Goal: Information Seeking & Learning: Find specific fact

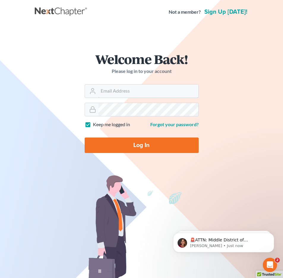
type input "[EMAIL_ADDRESS][DOMAIN_NAME]"
click at [135, 150] on input "Log In" at bounding box center [142, 144] width 114 height 15
type input "Thinking..."
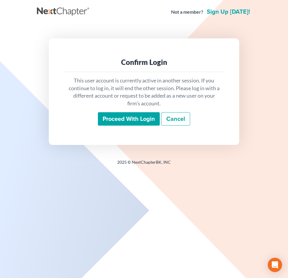
click at [115, 114] on input "Proceed with login" at bounding box center [129, 119] width 62 height 14
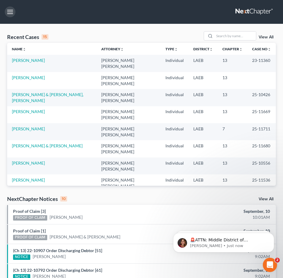
click at [12, 14] on button "button" at bounding box center [10, 12] width 11 height 11
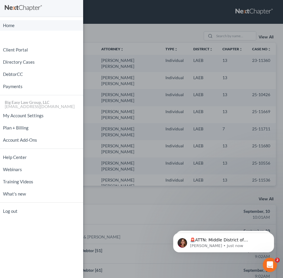
click at [25, 25] on link "Home" at bounding box center [41, 25] width 83 height 10
click at [101, 9] on div "Home New Case Client Portal Directory Cases DebtorCC Payments Big Easy Law Grou…" at bounding box center [141, 139] width 283 height 278
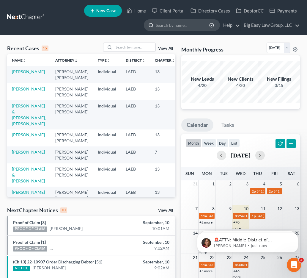
click at [178, 23] on input "search" at bounding box center [183, 25] width 54 height 11
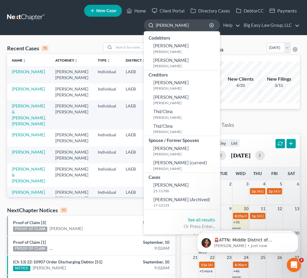
type input "[PERSON_NAME]"
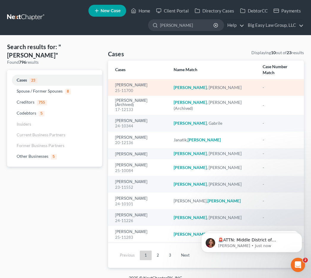
click at [147, 82] on div "[PERSON_NAME] 25-11700" at bounding box center [139, 88] width 49 height 12
click at [146, 83] on link "[PERSON_NAME]" at bounding box center [131, 85] width 32 height 4
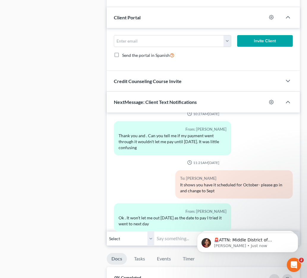
scroll to position [724, 0]
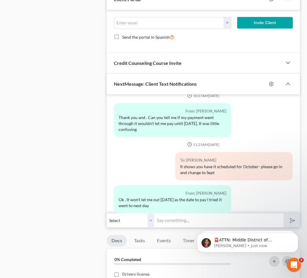
click at [168, 218] on input "text" at bounding box center [218, 220] width 129 height 15
click at [250, 219] on input "Reminder: Zoom Hearing info: 341(a) meeting to be held on [DATE] 12:00 PM by Zo…" at bounding box center [218, 220] width 129 height 15
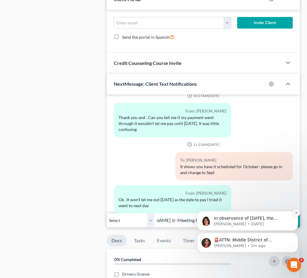
type input "Reminder: Zoom Hearing info: 341(a) meeting to be held on [DATE] 12:00 PM by Zo…"
click at [287, 214] on button "Dismiss notification" at bounding box center [296, 213] width 8 height 8
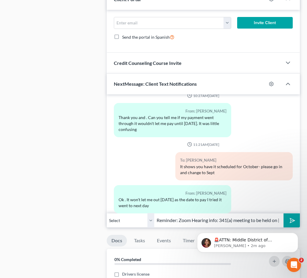
click at [244, 220] on html "🚨ATTN: Middle District of [US_STATE] The court has added a new Credit Counselin…" at bounding box center [247, 241] width 119 height 42
click at [247, 219] on input "Reminder: Zoom Hearing info: 341(a) meeting to be held on [DATE] 12:00 PM by Zo…" at bounding box center [218, 220] width 129 height 15
click at [203, 218] on input "Reminder: Zoom Hearing info: 341(a) meeting to be held on [DATE] 12:00 PM by Zo…" at bounding box center [218, 220] width 129 height 15
click at [287, 234] on icon "Dismiss notification" at bounding box center [296, 233] width 3 height 3
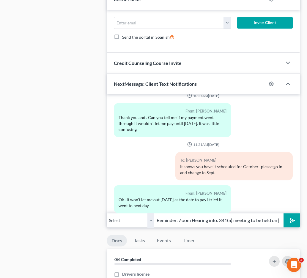
click at [262, 223] on input "Reminder: Zoom Hearing info: 341(a) meeting to be held on [DATE] 12:00 PM by Zo…" at bounding box center [218, 220] width 129 height 15
click at [287, 220] on icon "submit" at bounding box center [291, 220] width 8 height 8
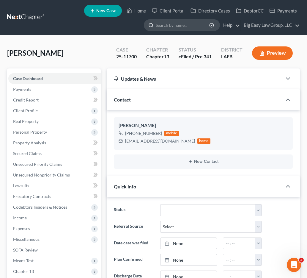
click at [164, 27] on input "search" at bounding box center [183, 25] width 54 height 11
type input "[PERSON_NAME]"
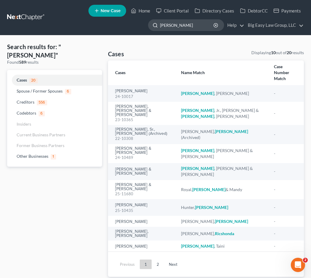
click at [196, 26] on input "[PERSON_NAME]" at bounding box center [187, 25] width 54 height 11
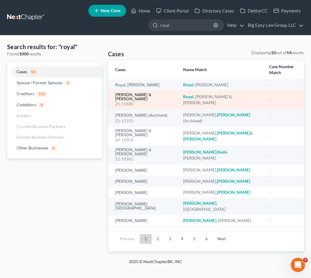
type input "royal"
click at [127, 93] on link "[PERSON_NAME] & [PERSON_NAME]" at bounding box center [144, 97] width 59 height 8
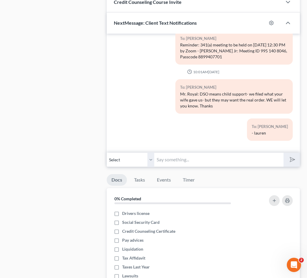
scroll to position [451, 0]
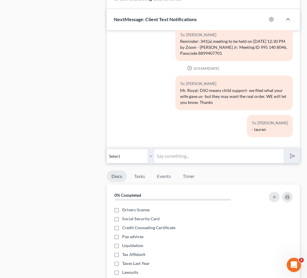
click at [175, 149] on input "text" at bounding box center [218, 156] width 129 height 15
paste input "341(a) meeting to be held on [DATE] 12:30 PM by Zoom - [PERSON_NAME] Jr: Meetin…"
click at [176, 149] on input "Reminder: 341(a) meeting to be held on [DATE] 12:30 PM by Zoom - [PERSON_NAME] …" at bounding box center [218, 156] width 129 height 15
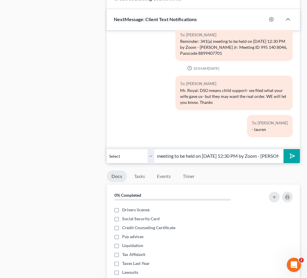
type input "Reminder: 341(a) meeting to be held on [DATE] 12:30 PM by Zoom - [PERSON_NAME] …"
click at [287, 152] on icon "submit" at bounding box center [291, 156] width 8 height 8
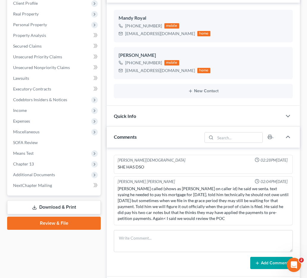
scroll to position [0, 0]
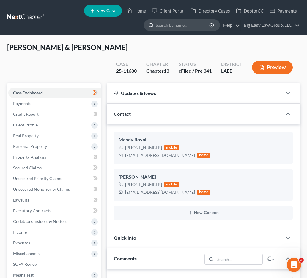
click at [168, 29] on input "search" at bounding box center [183, 25] width 54 height 11
type input "[PERSON_NAME]"
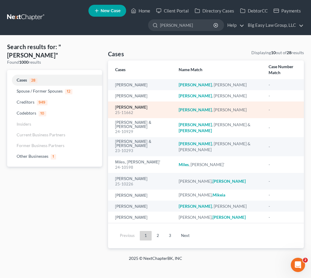
click at [126, 105] on link "[PERSON_NAME]" at bounding box center [131, 107] width 32 height 4
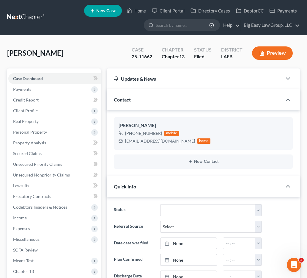
scroll to position [1, 0]
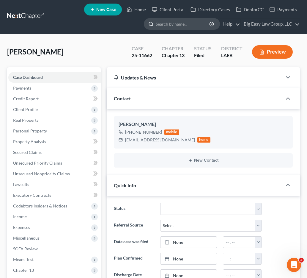
click at [179, 25] on input "search" at bounding box center [183, 23] width 54 height 11
type input "[PERSON_NAME]"
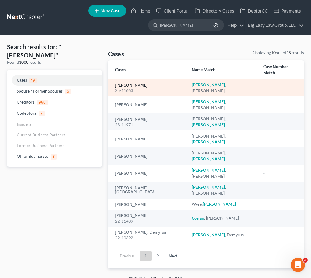
click at [140, 83] on link "[PERSON_NAME]" at bounding box center [131, 85] width 32 height 4
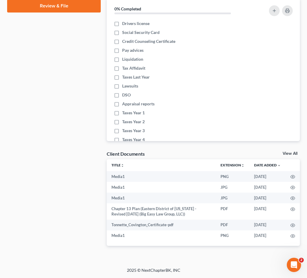
scroll to position [122, 0]
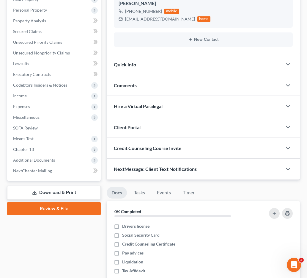
click at [160, 172] on div "NextMessage: Client Text Notifications" at bounding box center [194, 168] width 175 height 21
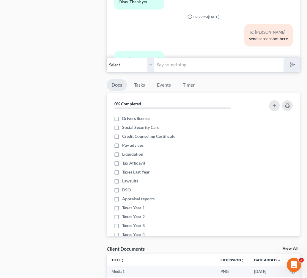
scroll to position [992, 0]
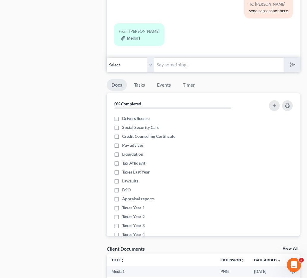
click at [228, 64] on input "text" at bounding box center [218, 64] width 129 height 15
type input "z"
paste input "341(a) meeting to be held on [DATE] 12:30 PM by Zoom - [PERSON_NAME] Jr: Meetin…"
click at [211, 65] on input "Reminder: 341(a) meeting to be held on [DATE] 12:30 PM by Zoom - [PERSON_NAME] …" at bounding box center [218, 64] width 129 height 15
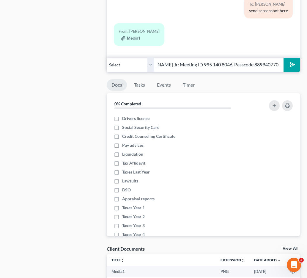
scroll to position [0, 99]
type input "Reminder: 341(a) meeting to be held on [DATE] 12:30 PM by Zoom - [PERSON_NAME] …"
click at [287, 65] on polygon "submit" at bounding box center [291, 64] width 7 height 7
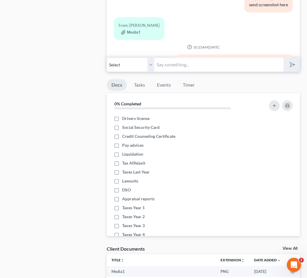
scroll to position [1041, 0]
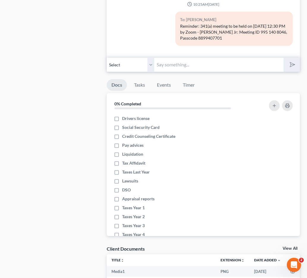
click at [175, 62] on input "text" at bounding box center [218, 64] width 129 height 15
paste input "341(a) meeting to be held on [DATE] 12:30 PM by Zoom - [PERSON_NAME] Jr: Meetin…"
type input "Reminder: 341(a) meeting to be held on [DATE] 12:30 PM by Zoom - [PERSON_NAME] …"
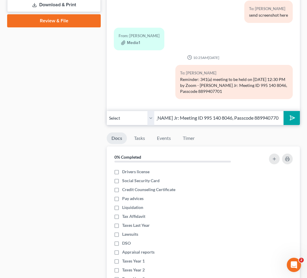
scroll to position [309, 0]
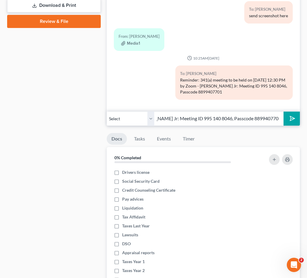
click at [192, 120] on input "Reminder: 341(a) meeting to be held on [DATE] 12:30 PM by Zoom - [PERSON_NAME] …" at bounding box center [218, 118] width 129 height 15
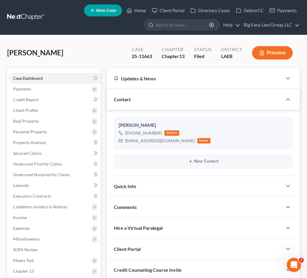
scroll to position [0, 0]
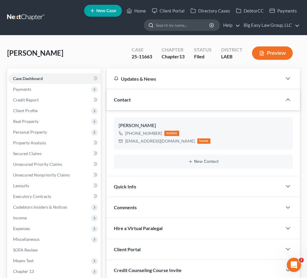
click at [169, 30] on input "search" at bounding box center [183, 25] width 54 height 11
type input "[PERSON_NAME]"
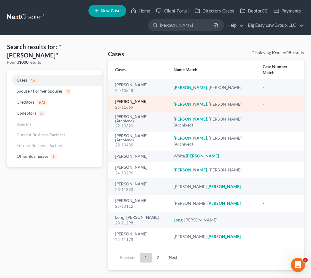
click at [136, 100] on link "[PERSON_NAME]" at bounding box center [131, 102] width 32 height 4
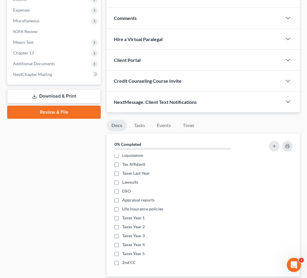
scroll to position [198, 0]
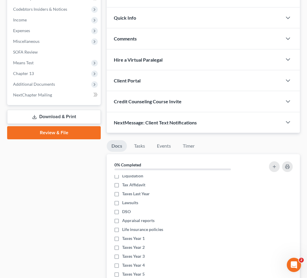
click at [146, 123] on span "NextMessage: Client Text Notifications" at bounding box center [155, 122] width 83 height 6
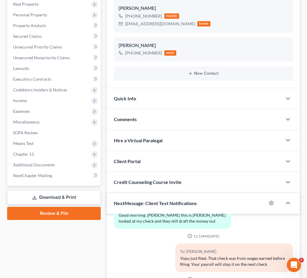
scroll to position [0, 0]
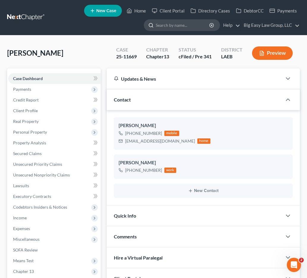
click at [181, 23] on input "search" at bounding box center [183, 25] width 54 height 11
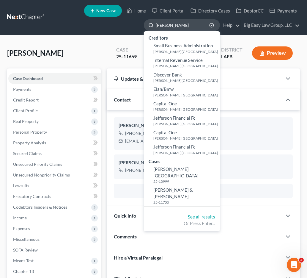
type input "T"
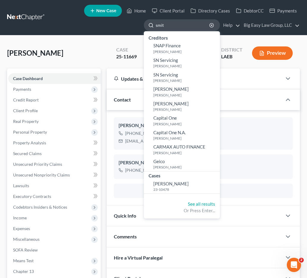
type input "[PERSON_NAME]"
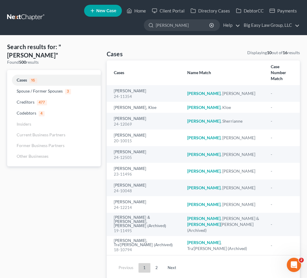
click at [152, 263] on link "2" at bounding box center [157, 268] width 12 height 10
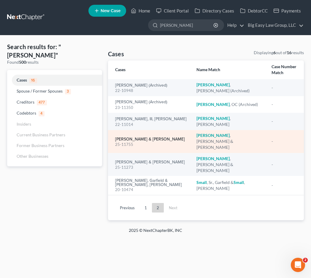
click at [137, 137] on link "[PERSON_NAME] & [PERSON_NAME]" at bounding box center [150, 139] width 70 height 4
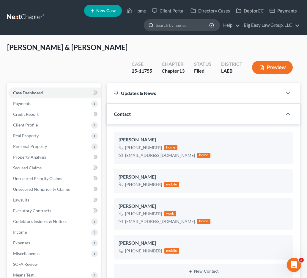
click at [187, 23] on input "search" at bounding box center [183, 25] width 54 height 11
type input "[PERSON_NAME]"
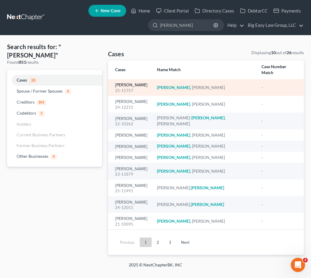
click at [133, 83] on link "[PERSON_NAME]" at bounding box center [131, 85] width 32 height 4
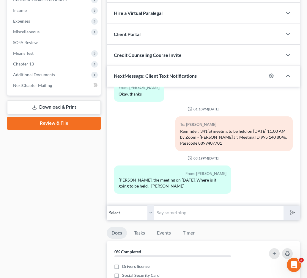
scroll to position [210, 0]
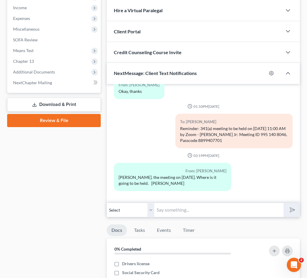
click at [205, 200] on div "10:26AM[DATE] To: [PERSON_NAME] [PERSON_NAME]: This is [PERSON_NAME] at Big Eas…" at bounding box center [203, 150] width 193 height 133
type input "T"
type input "The meeting will be held over zoom. You can either call in from home or come in…"
click at [196, 211] on input "The meeting will be held over zoom. You can either call in from home or come in…" at bounding box center [218, 209] width 129 height 15
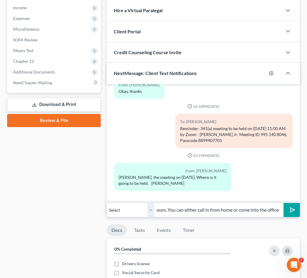
click at [196, 211] on input "The meeting will be held over zoom. You can either call in from home or come in…" at bounding box center [218, 209] width 129 height 15
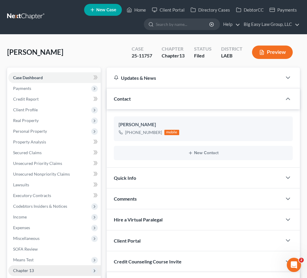
scroll to position [0, 0]
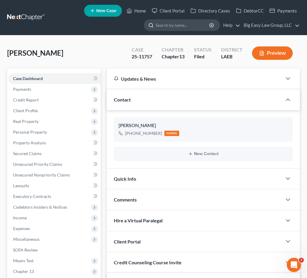
click at [176, 27] on input "search" at bounding box center [183, 25] width 54 height 11
type input "[PERSON_NAME]"
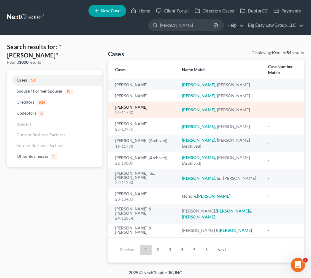
click at [129, 105] on link "[PERSON_NAME]" at bounding box center [131, 107] width 32 height 4
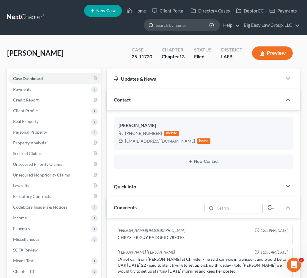
click at [171, 26] on input "search" at bounding box center [183, 25] width 54 height 11
click at [186, 29] on input "search" at bounding box center [183, 25] width 54 height 11
type input "[PERSON_NAME]"
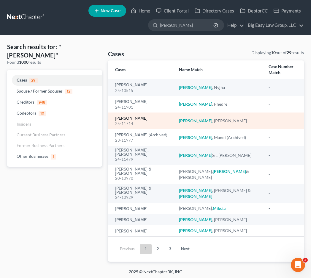
click at [134, 116] on link "[PERSON_NAME]" at bounding box center [131, 118] width 32 height 4
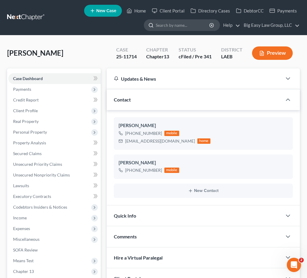
click at [166, 27] on input "search" at bounding box center [183, 25] width 54 height 11
type input "[PERSON_NAME]"
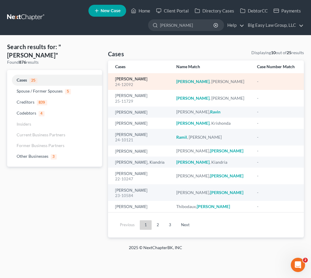
click at [140, 79] on link "[PERSON_NAME]" at bounding box center [131, 79] width 32 height 4
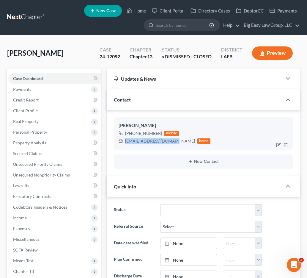
drag, startPoint x: 174, startPoint y: 141, endPoint x: 126, endPoint y: 140, distance: 48.8
click at [125, 140] on div "[EMAIL_ADDRESS][DOMAIN_NAME] home" at bounding box center [165, 141] width 92 height 8
copy div "[EMAIL_ADDRESS][DOMAIN_NAME]"
click at [196, 22] on input "search" at bounding box center [183, 25] width 54 height 11
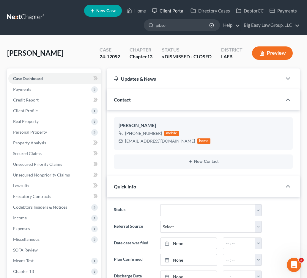
type input "[PERSON_NAME]"
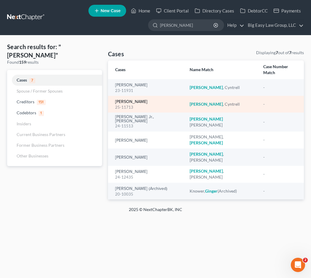
click at [124, 100] on link "[PERSON_NAME]" at bounding box center [131, 102] width 32 height 4
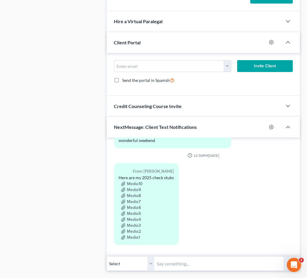
scroll to position [2919, 0]
